Goal: Task Accomplishment & Management: Complete application form

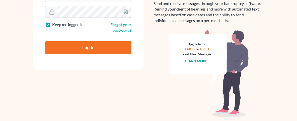
click at [83, 46] on input "Log In" at bounding box center [88, 47] width 86 height 13
type input "Thinking..."
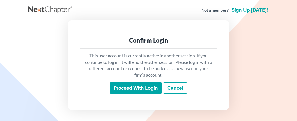
click at [129, 91] on input "Proceed with login" at bounding box center [136, 89] width 52 height 12
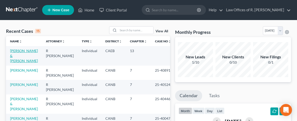
click at [16, 50] on link "Christy, James & Rachelle" at bounding box center [24, 56] width 28 height 14
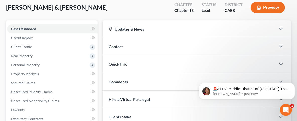
scroll to position [27, 0]
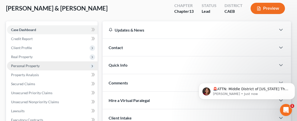
click at [32, 65] on span "Personal Property" at bounding box center [25, 66] width 29 height 4
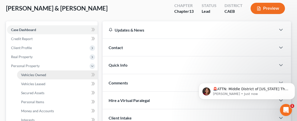
click at [52, 75] on link "Vehicles Owned" at bounding box center [57, 74] width 81 height 9
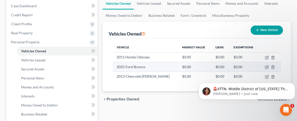
scroll to position [54, 0]
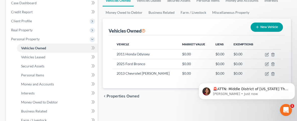
click at [265, 73] on html "🚨ATTN: Middle District of Florida The court has added a new Credit Counseling F…" at bounding box center [247, 74] width 100 height 2
click at [264, 74] on html "🚨ATTN: Middle District of Florida The court has added a new Credit Counseling F…" at bounding box center [247, 74] width 100 height 2
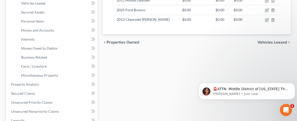
scroll to position [81, 0]
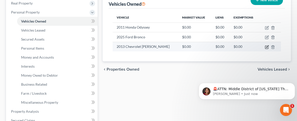
click at [266, 46] on icon "button" at bounding box center [267, 47] width 4 height 4
select select "0"
select select "13"
select select "2"
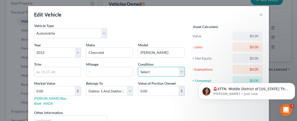
click at [138, 67] on select "Select Excellent Very Good Good Fair Poor" at bounding box center [161, 72] width 47 height 10
select select "3"
click option "Fair" at bounding box center [0, 0] width 0 height 0
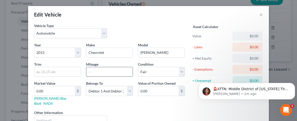
click at [117, 70] on input "text" at bounding box center [109, 72] width 46 height 10
type input "209,050"
click at [175, 110] on div "Liens Select" at bounding box center [149, 117] width 78 height 15
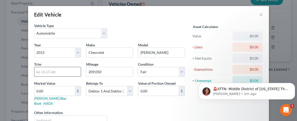
click at [65, 71] on input "text" at bounding box center [57, 72] width 46 height 10
type input "Eco"
click at [160, 18] on div "Edit Vehicle ×" at bounding box center [148, 14] width 241 height 17
drag, startPoint x: 49, startPoint y: 73, endPoint x: 12, endPoint y: 76, distance: 37.8
click at [34, 76] on input "Eco" at bounding box center [57, 72] width 46 height 10
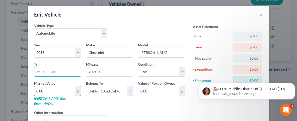
click at [53, 91] on input "0.00" at bounding box center [54, 91] width 40 height 10
type input "2"
type input "2.00"
type input "25"
type input "25.00"
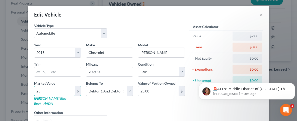
type input "250"
type input "250.00"
type input "2500"
type input "2,500.00"
type input "2,500"
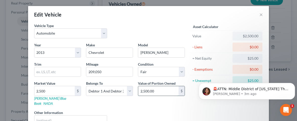
click at [163, 91] on input "2,500.00" at bounding box center [158, 91] width 40 height 10
click at [165, 15] on div "Edit Vehicle ×" at bounding box center [148, 14] width 241 height 17
click at [197, 75] on html "🚨ATTN: Middle District of Florida The court has added a new Credit Counseling F…" at bounding box center [247, 74] width 100 height 2
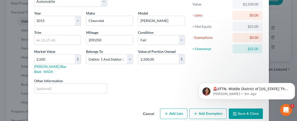
scroll to position [34, 0]
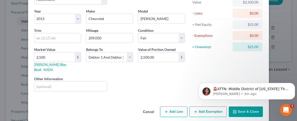
click at [249, 75] on html "🚨ATTN: Middle District of Florida The court has added a new Credit Counseling F…" at bounding box center [247, 74] width 100 height 2
click at [246, 75] on html "🚨ATTN: Middle District of Florida The court has added a new Credit Counseling F…" at bounding box center [247, 74] width 100 height 2
click at [192, 72] on div "Asset Calculator Value $2,500.00 - Liens $0.00 = Net Equity $25.00 - Exemptions…" at bounding box center [226, 42] width 78 height 106
click at [294, 83] on button "Dismiss notification" at bounding box center [293, 84] width 7 height 7
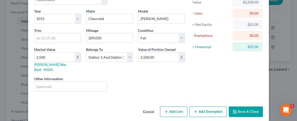
click at [248, 105] on div "Cancel Add Lien Add Lease Add Exemption Save & Close" at bounding box center [148, 113] width 241 height 17
click at [240, 107] on button "Save & Close" at bounding box center [246, 112] width 34 height 11
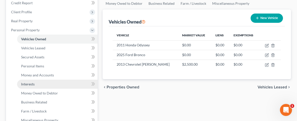
scroll to position [54, 0]
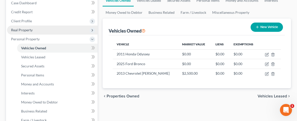
click at [26, 30] on span "Real Property" at bounding box center [22, 30] width 22 height 4
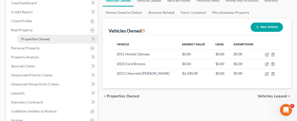
click at [45, 37] on span "Properties Owned" at bounding box center [35, 39] width 29 height 4
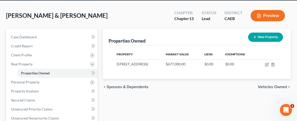
scroll to position [27, 0]
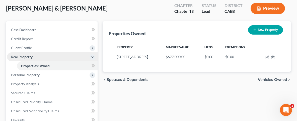
click at [94, 56] on icon at bounding box center [92, 57] width 4 height 4
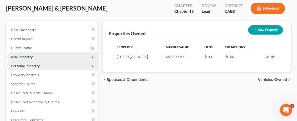
click at [91, 66] on icon at bounding box center [92, 66] width 4 height 4
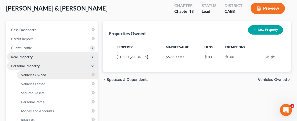
click at [51, 76] on link "Vehicles Owned" at bounding box center [57, 74] width 81 height 9
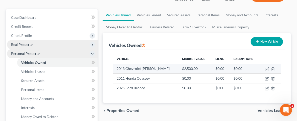
scroll to position [54, 0]
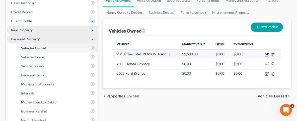
click at [268, 54] on icon "button" at bounding box center [267, 55] width 4 height 4
select select "0"
select select "13"
select select "3"
select select "2"
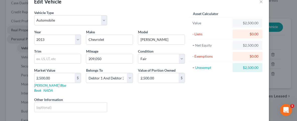
scroll to position [25, 0]
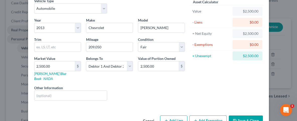
click at [246, 117] on button "Save & Close" at bounding box center [246, 121] width 34 height 11
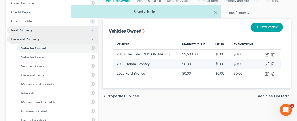
click at [268, 64] on icon "button" at bounding box center [267, 64] width 4 height 4
select select "0"
select select "15"
select select "2"
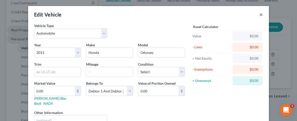
drag, startPoint x: 262, startPoint y: 13, endPoint x: 260, endPoint y: 13, distance: 2.5
click at [262, 13] on button "×" at bounding box center [261, 15] width 4 height 6
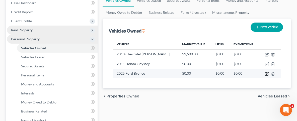
click at [267, 71] on td at bounding box center [270, 74] width 22 height 10
click at [271, 73] on icon "button" at bounding box center [273, 74] width 4 height 4
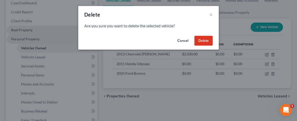
click at [183, 39] on button "Cancel" at bounding box center [182, 41] width 19 height 10
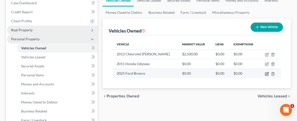
click at [267, 74] on icon "button" at bounding box center [267, 74] width 4 height 4
select select "0"
select select "1"
select select "2"
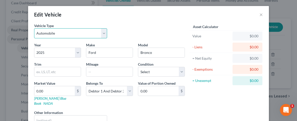
click at [34, 28] on select "Select Automobile Truck Trailer Watercraft Aircraft Motor Home Atv Other Vehicle" at bounding box center [70, 33] width 73 height 10
click at [102, 33] on select "Select Automobile Truck Trailer Watercraft Aircraft Motor Home Atv Other Vehicle" at bounding box center [70, 33] width 73 height 10
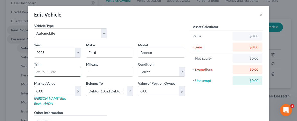
click at [64, 73] on input "text" at bounding box center [57, 72] width 46 height 10
type input "Sport"
click at [110, 73] on input "text" at bounding box center [109, 72] width 46 height 10
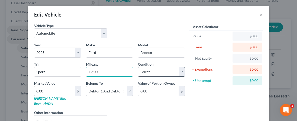
type input "19,500"
click at [138, 67] on select "Select Excellent Very Good Good Fair Poor" at bounding box center [161, 72] width 47 height 10
select select "1"
click option "Very Good" at bounding box center [0, 0] width 0 height 0
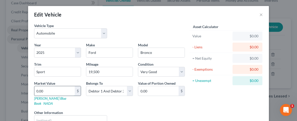
drag, startPoint x: 50, startPoint y: 90, endPoint x: 80, endPoint y: 98, distance: 31.3
click at [75, 93] on input "0.00" at bounding box center [54, 91] width 40 height 10
type input "3"
type input "3.00"
type input "31"
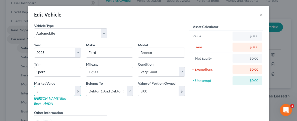
type input "31.00"
type input "316"
type input "316.00"
type input "3160"
type input "3,160.00"
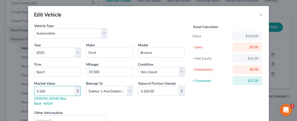
type input "3,1600"
type input "31,600.00"
type input "31,600"
click at [227, 94] on div "Asset Calculator Value $31,600.00 - Liens $0.00 = Net Equity $316.00 - Exemptio…" at bounding box center [226, 76] width 78 height 106
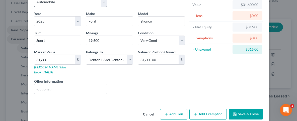
scroll to position [34, 0]
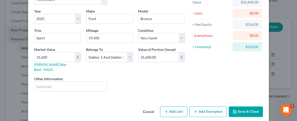
click at [242, 107] on button "Save & Close" at bounding box center [246, 112] width 34 height 11
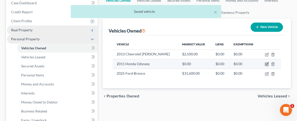
click at [268, 62] on icon "button" at bounding box center [267, 64] width 4 height 4
select select "0"
select select "15"
select select "2"
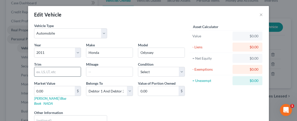
click at [51, 68] on input "text" at bounding box center [57, 72] width 46 height 10
type input "LX"
click at [94, 69] on input "text" at bounding box center [109, 72] width 46 height 10
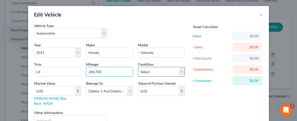
type input "200,700"
click at [138, 67] on select "Select Excellent Very Good Good Fair Poor" at bounding box center [161, 72] width 47 height 10
select select "3"
click option "Fair" at bounding box center [0, 0] width 0 height 0
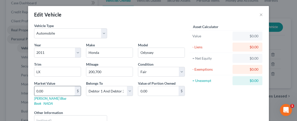
click at [63, 90] on input "0.00" at bounding box center [54, 91] width 40 height 10
type input "4"
type input "4.00"
type input "42"
type input "42.00"
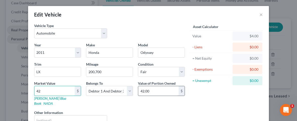
type input "420"
type input "420.00"
type input "4200"
type input "4,200.00"
click at [54, 90] on input "4,200" at bounding box center [54, 91] width 40 height 10
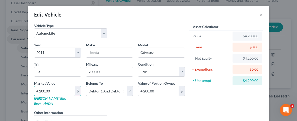
type input "4,200.00"
click at [218, 12] on div "Edit Vehicle ×" at bounding box center [148, 14] width 241 height 17
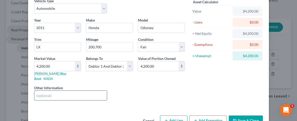
click at [62, 91] on input "text" at bounding box center [70, 96] width 73 height 10
type input "large dents in right rear door and rear bumper"
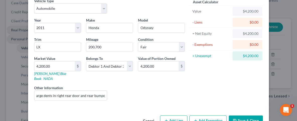
click at [242, 116] on button "Save & Close" at bounding box center [246, 121] width 34 height 11
